Goal: Obtain resource: Download file/media

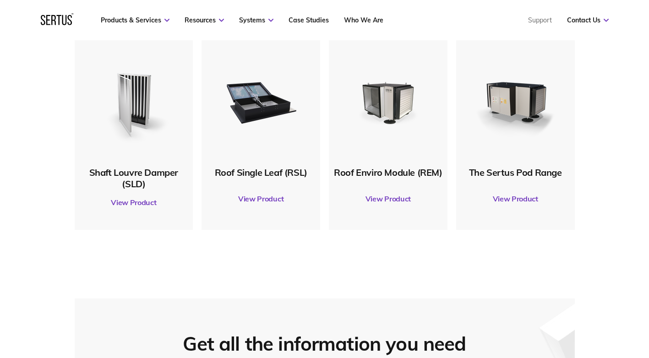
click at [516, 200] on link "View Product" at bounding box center [515, 199] width 109 height 26
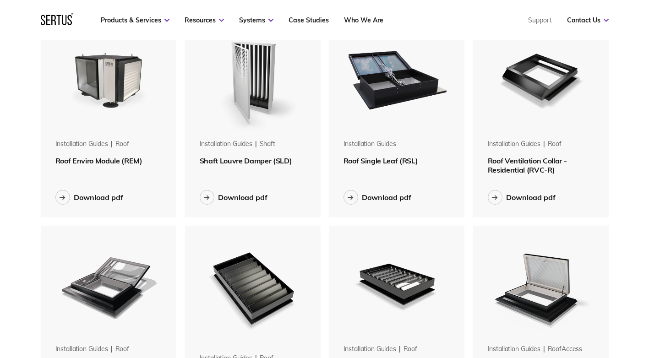
scroll to position [119, 0]
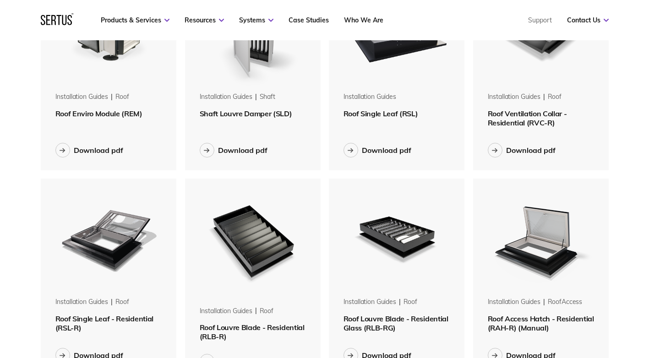
click at [248, 326] on span "Roof Louvre Blade - Residential (RLB-R)" at bounding box center [252, 332] width 105 height 18
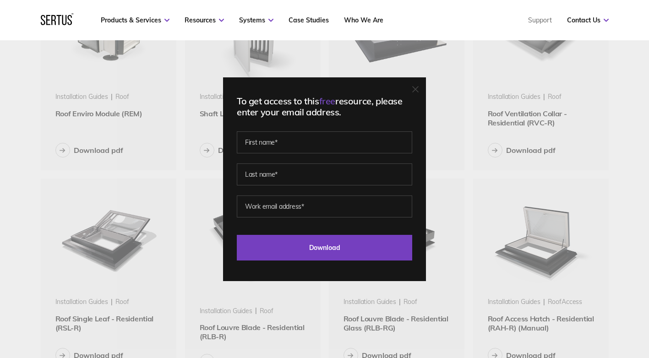
click at [419, 89] on icon at bounding box center [415, 89] width 6 height 6
